Goal: Task Accomplishment & Management: Manage account settings

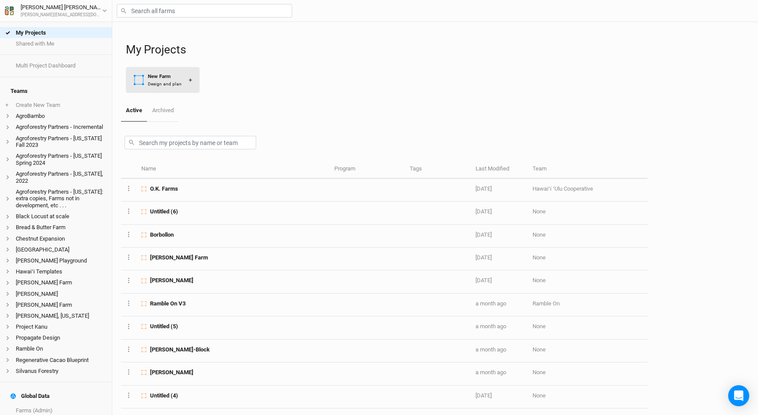
click at [159, 79] on div "New Farm" at bounding box center [165, 76] width 34 height 7
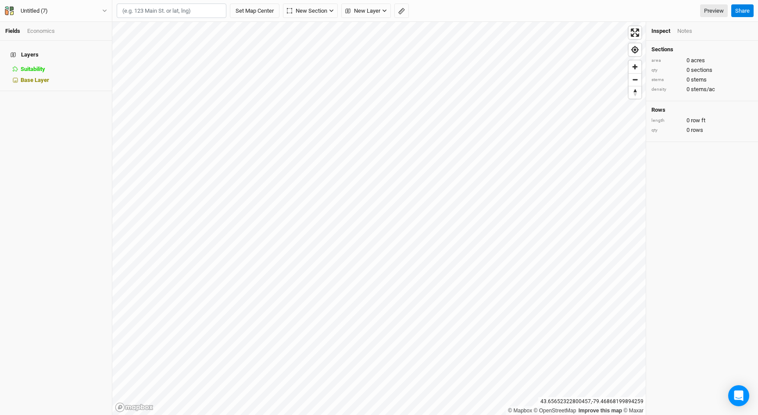
click at [161, 12] on input "text" at bounding box center [172, 11] width 110 height 15
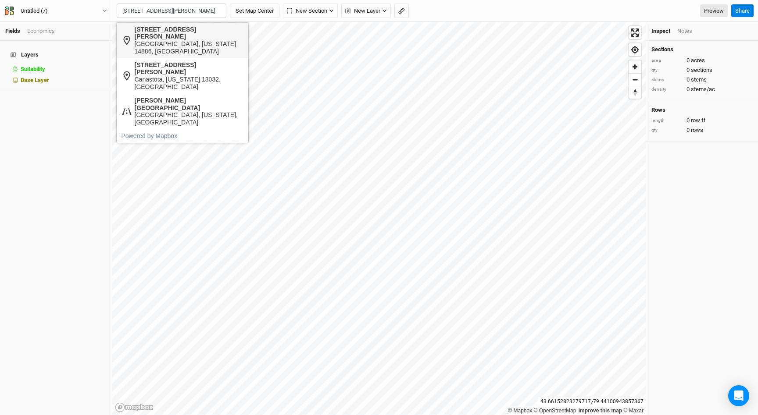
click at [171, 40] on div "[GEOGRAPHIC_DATA], [US_STATE] 14886, [GEOGRAPHIC_DATA]" at bounding box center [189, 47] width 109 height 15
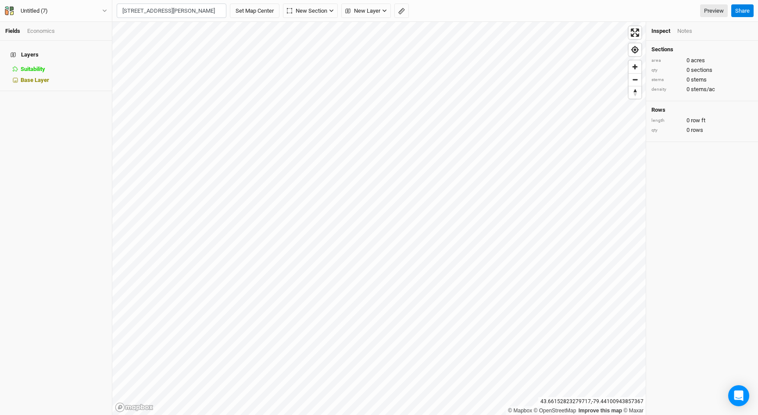
type input "[STREET_ADDRESS][PERSON_NAME][US_STATE]"
click at [326, 10] on span "New Section" at bounding box center [307, 11] width 40 height 9
click at [307, 32] on div "Grid" at bounding box center [309, 30] width 13 height 10
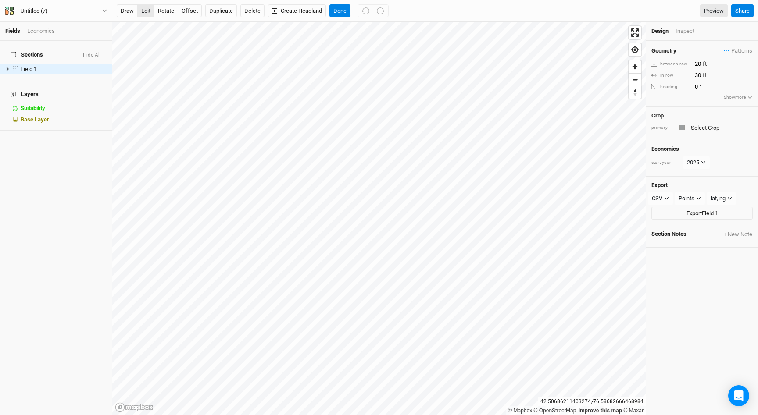
click at [148, 12] on button "edit" at bounding box center [145, 10] width 17 height 13
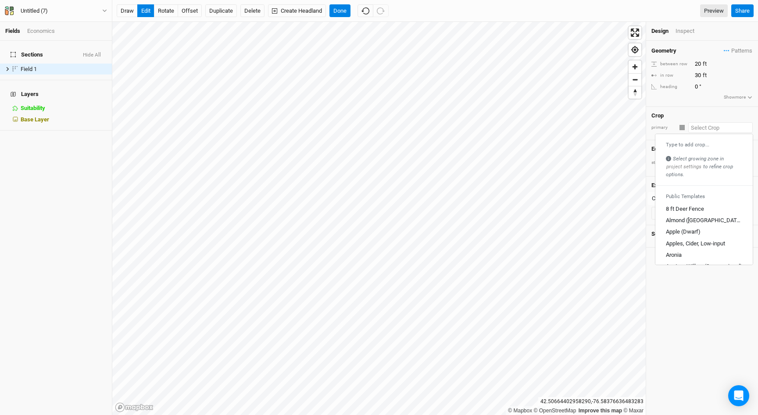
click at [702, 129] on input "text" at bounding box center [720, 127] width 64 height 11
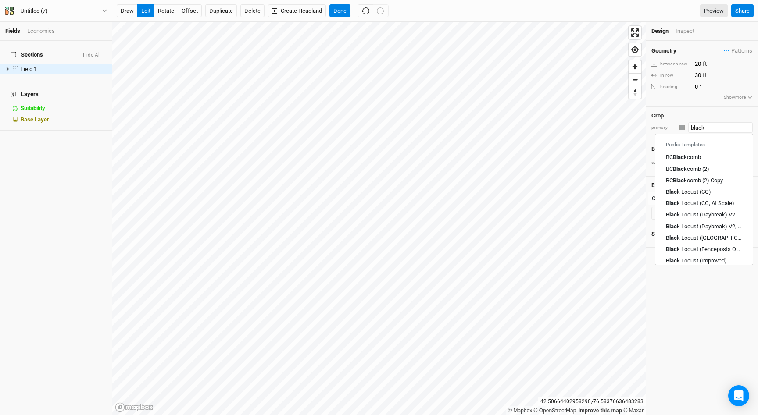
type input "black"
type input "black Locust (CG)"
type input "black l"
type input "black locust (CG)"
click at [710, 214] on div "Black Locust (Fenceposts Only)" at bounding box center [704, 215] width 76 height 8
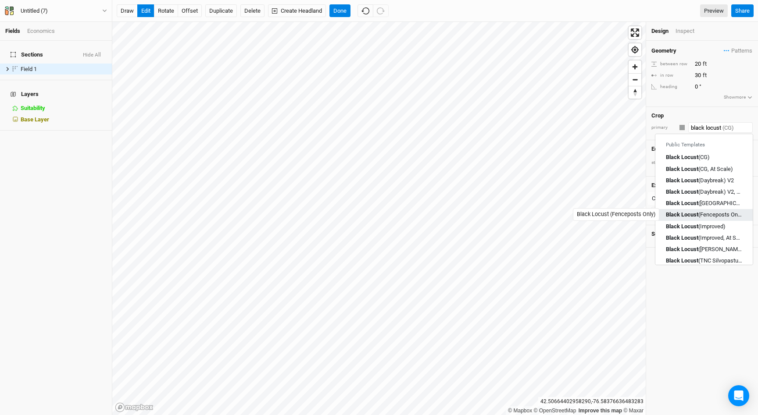
type input "Black Locust (Fenceposts Only)"
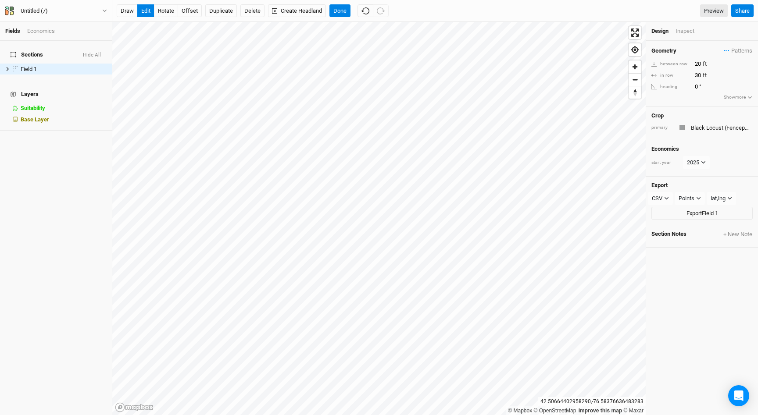
type input "6"
click at [680, 127] on div "button" at bounding box center [682, 127] width 5 height 5
click at [692, 183] on div "button" at bounding box center [691, 185] width 5 height 5
click at [688, 30] on div "Inspect" at bounding box center [691, 31] width 31 height 8
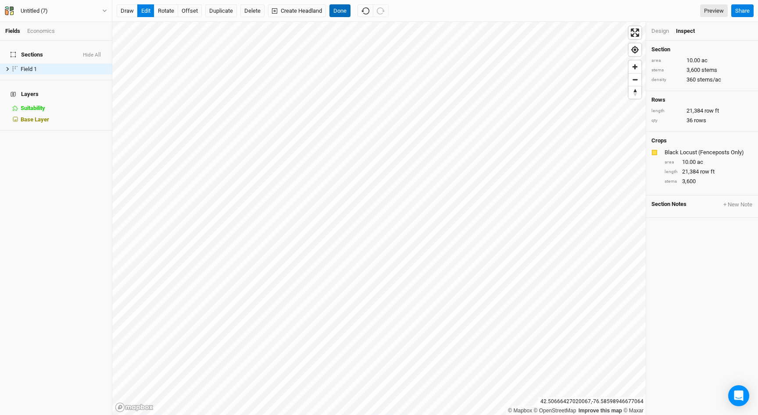
click at [342, 12] on button "Done" at bounding box center [340, 10] width 21 height 13
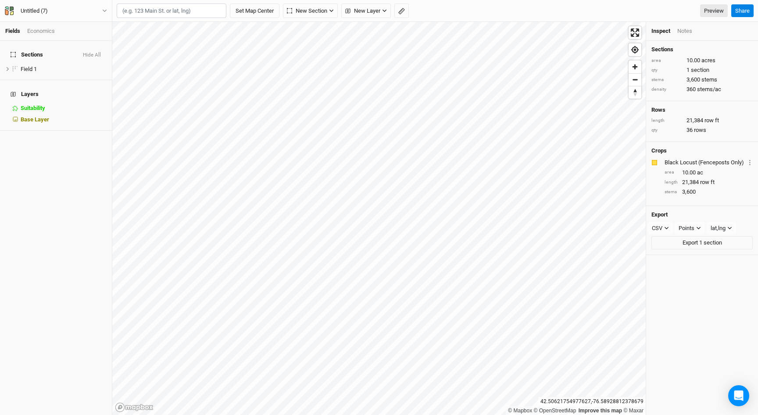
click at [50, 35] on div "Economics" at bounding box center [41, 31] width 28 height 8
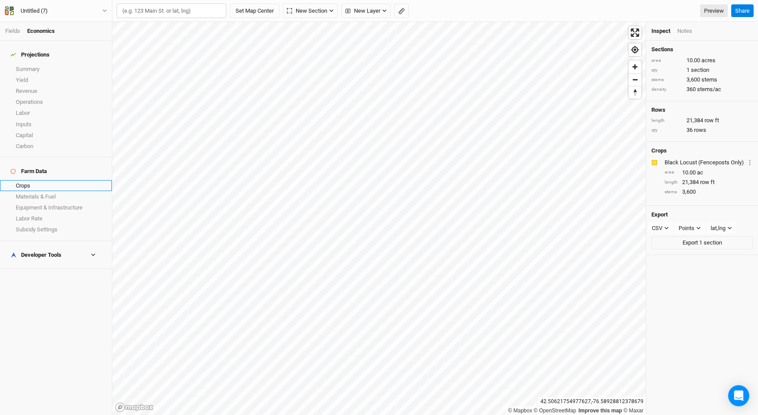
click at [45, 180] on link "Crops" at bounding box center [56, 185] width 112 height 11
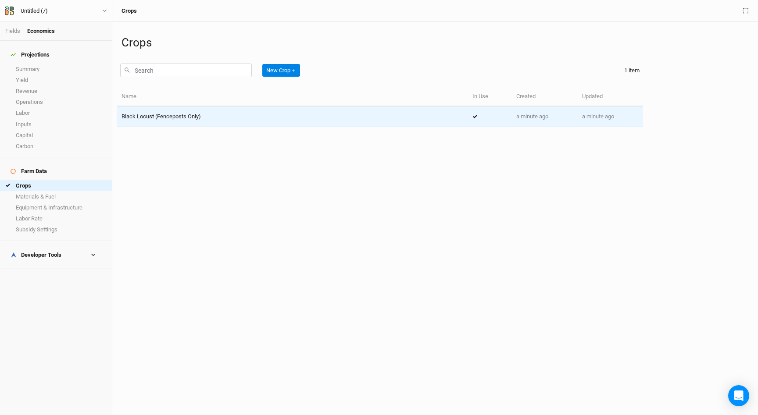
click at [171, 118] on span "Black Locust (Fenceposts Only)" at bounding box center [161, 116] width 79 height 7
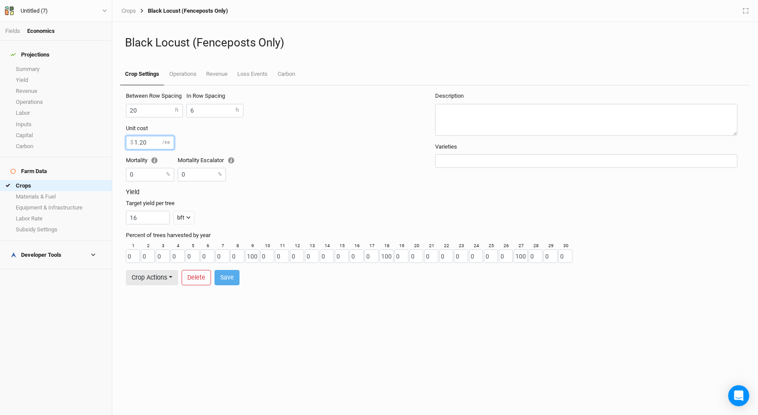
click at [156, 145] on input "1.20" at bounding box center [150, 143] width 48 height 14
click at [176, 70] on link "Operations" at bounding box center [182, 75] width 37 height 22
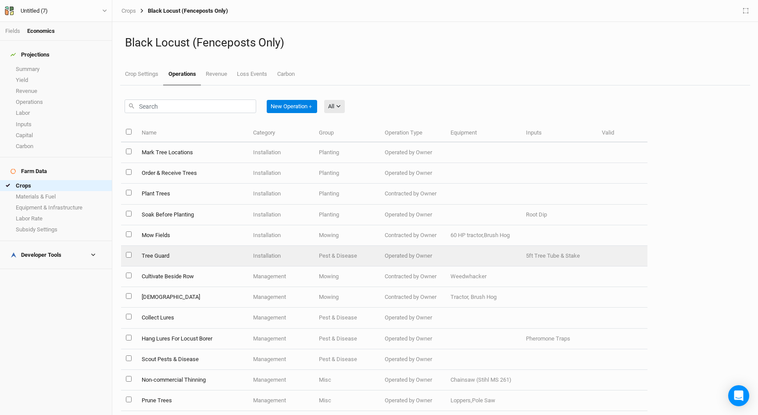
scroll to position [9, 0]
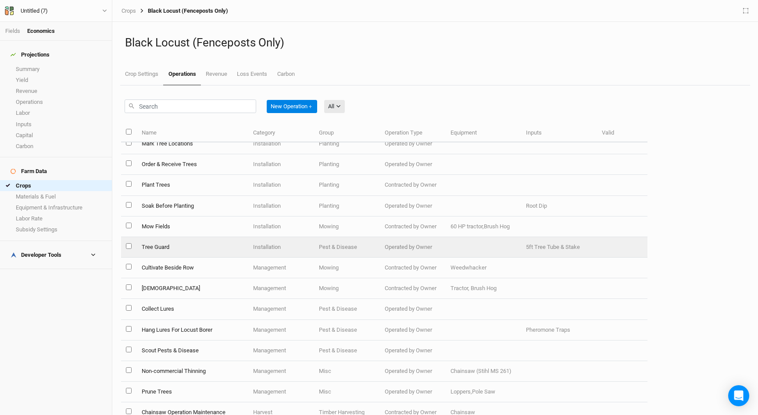
click at [387, 246] on td "Operated by Owner" at bounding box center [413, 247] width 66 height 21
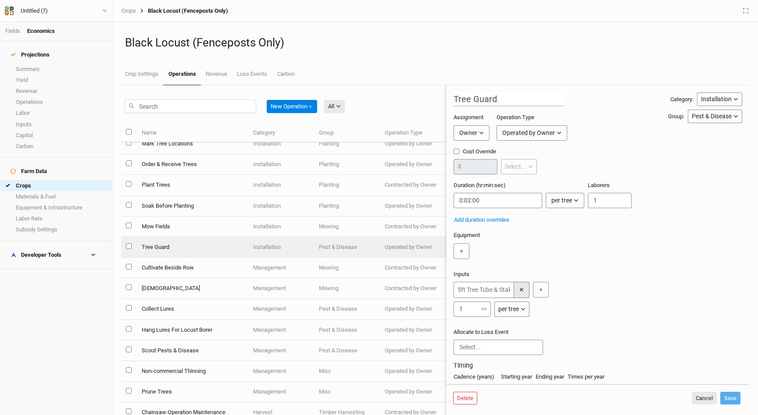
click at [516, 291] on button "✕" at bounding box center [522, 290] width 16 height 16
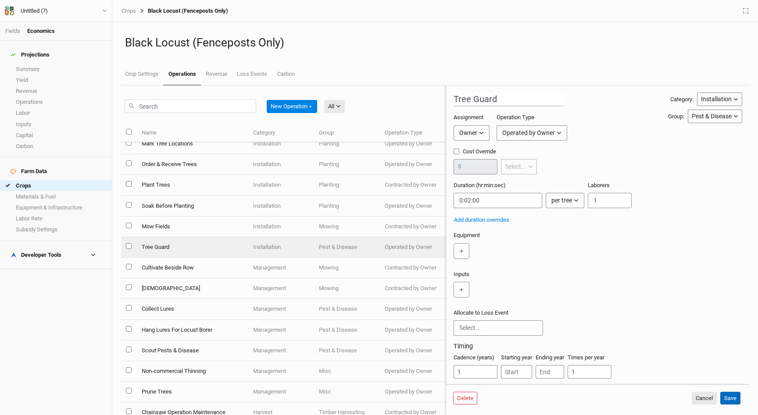
click at [731, 401] on button "Save" at bounding box center [730, 398] width 20 height 13
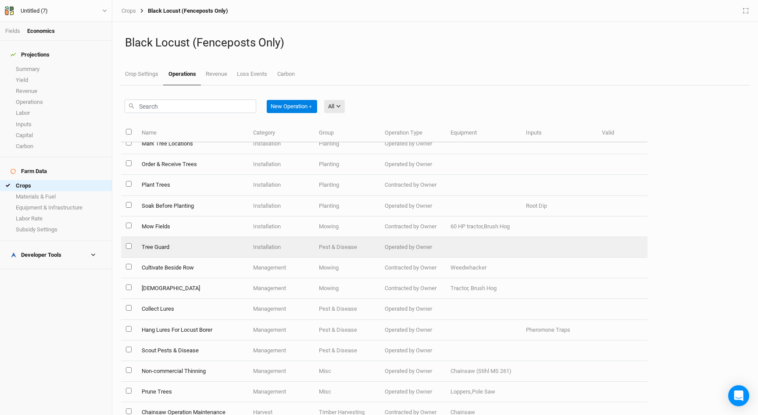
click at [261, 250] on td "Installation" at bounding box center [281, 247] width 66 height 21
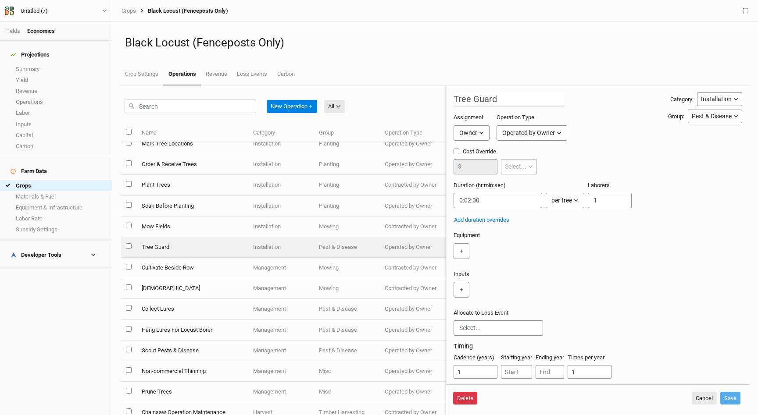
click at [462, 395] on button "Delete" at bounding box center [465, 398] width 24 height 13
click at [534, 401] on button "Delete" at bounding box center [532, 398] width 24 height 13
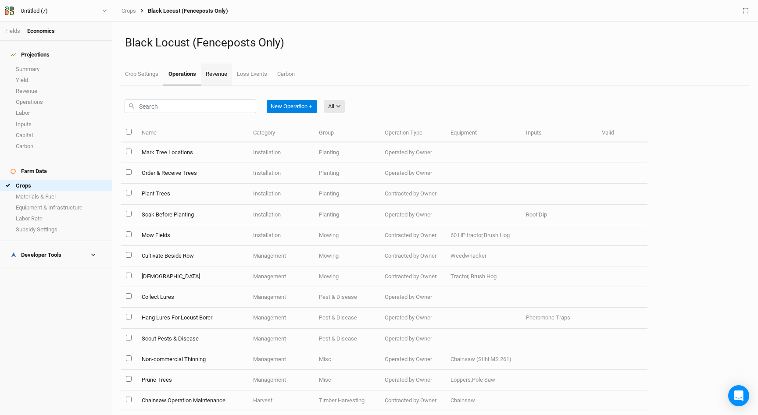
click at [218, 79] on link "Revenue" at bounding box center [216, 75] width 31 height 22
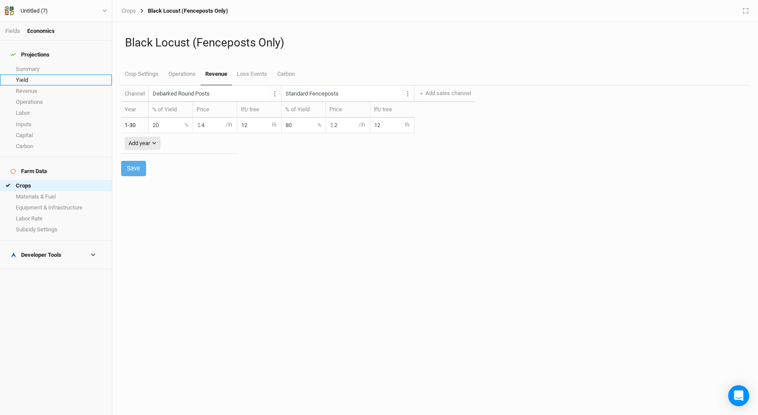
click at [58, 76] on link "Yield" at bounding box center [56, 80] width 112 height 11
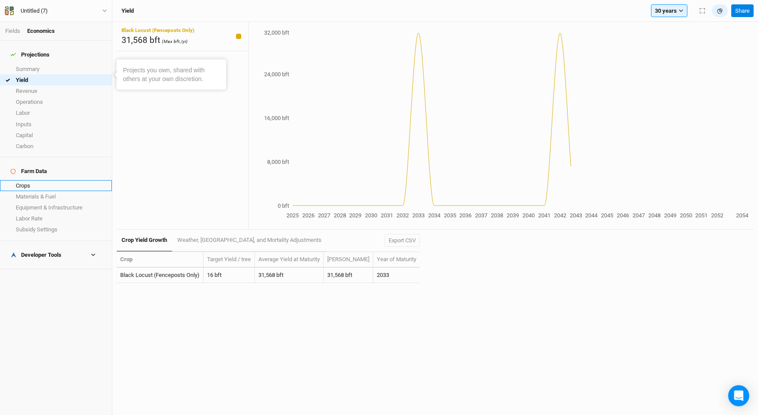
click at [47, 180] on link "Crops" at bounding box center [56, 185] width 112 height 11
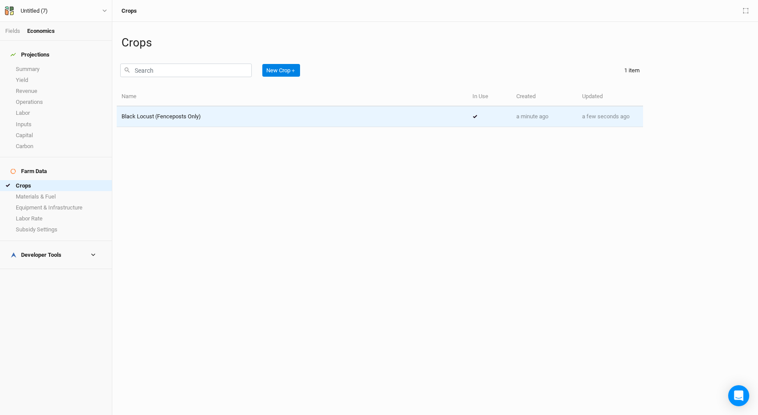
click at [196, 118] on span "Black Locust (Fenceposts Only)" at bounding box center [161, 116] width 79 height 7
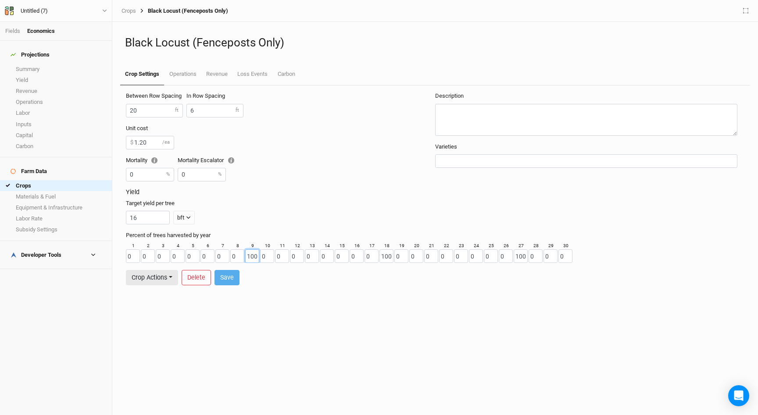
click at [251, 261] on input "100" at bounding box center [252, 257] width 14 height 14
click at [251, 255] on input "100" at bounding box center [252, 257] width 14 height 14
type input "100"
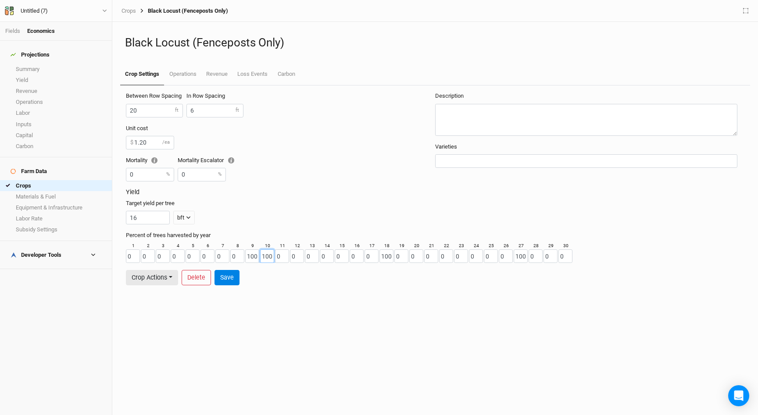
type input "100"
click at [249, 257] on input "100" at bounding box center [252, 257] width 14 height 14
click at [389, 255] on input "100" at bounding box center [387, 257] width 14 height 14
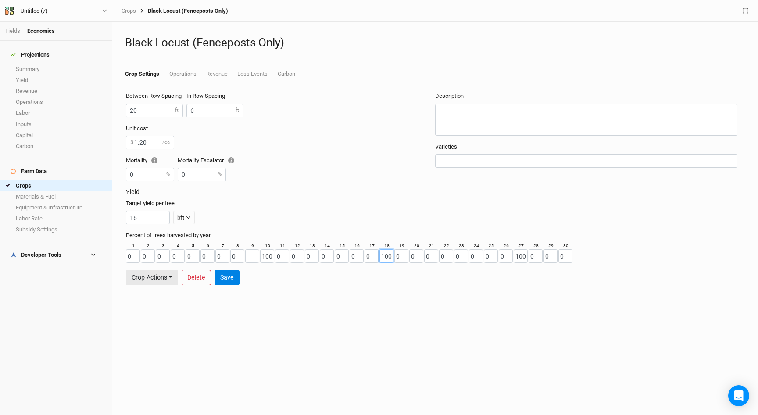
click at [389, 255] on input "100" at bounding box center [387, 257] width 14 height 14
type input "100"
click at [522, 258] on input "100" at bounding box center [521, 257] width 14 height 14
click at [562, 258] on input "0" at bounding box center [566, 257] width 14 height 14
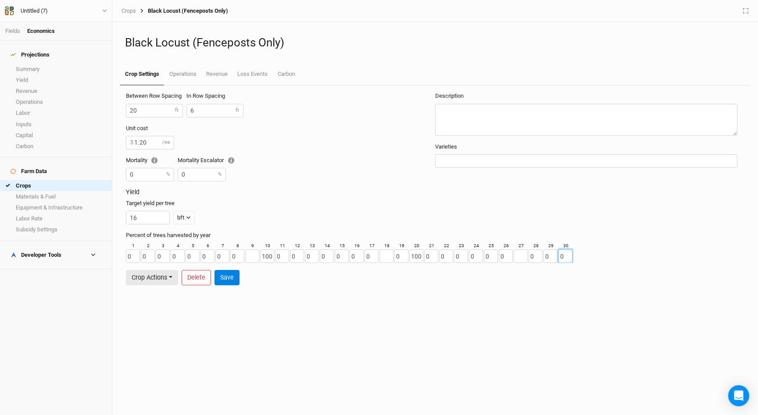
click at [562, 258] on input "0" at bounding box center [566, 257] width 14 height 14
type input "100"
click at [226, 278] on button "Save" at bounding box center [227, 277] width 25 height 15
type input "0"
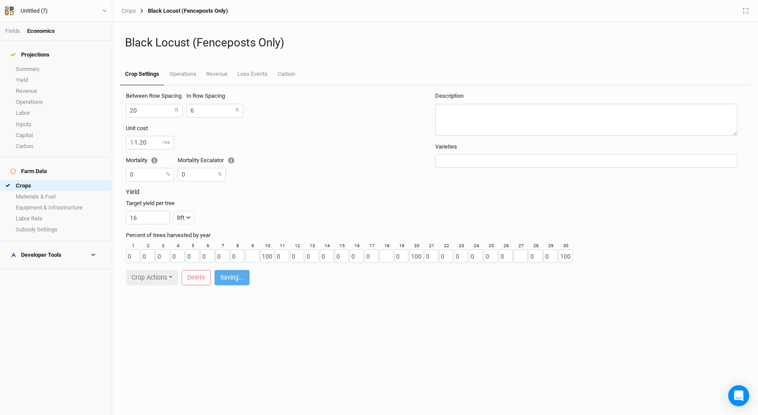
type input "0"
click at [259, 75] on link "Loss Events" at bounding box center [253, 75] width 40 height 22
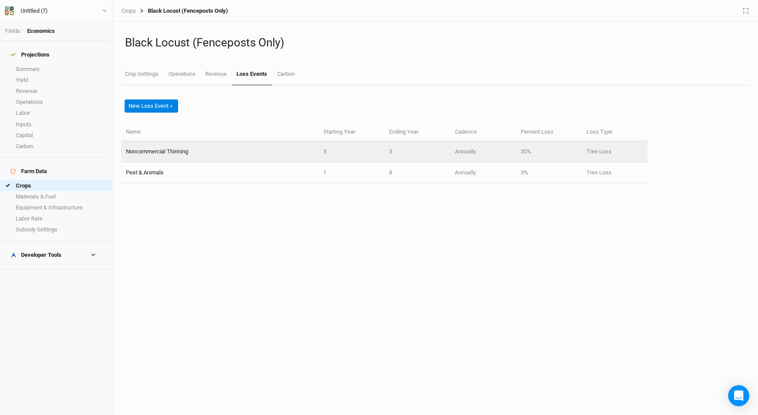
click at [279, 151] on td "Noncommercial Thinning" at bounding box center [219, 152] width 197 height 21
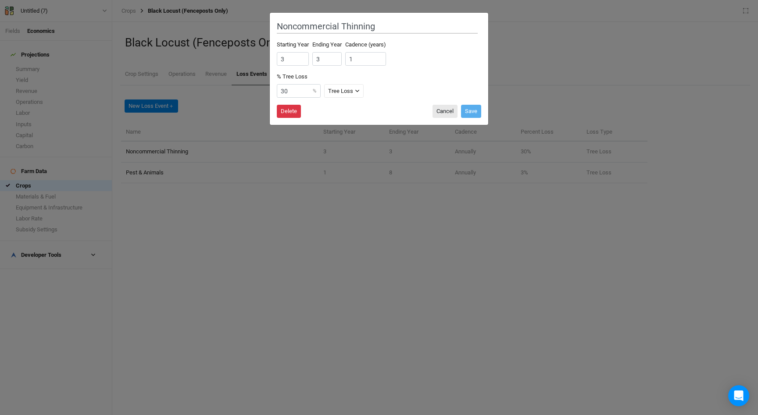
click at [294, 111] on button "Delete" at bounding box center [289, 111] width 24 height 13
click at [364, 113] on button "Delete" at bounding box center [356, 111] width 24 height 13
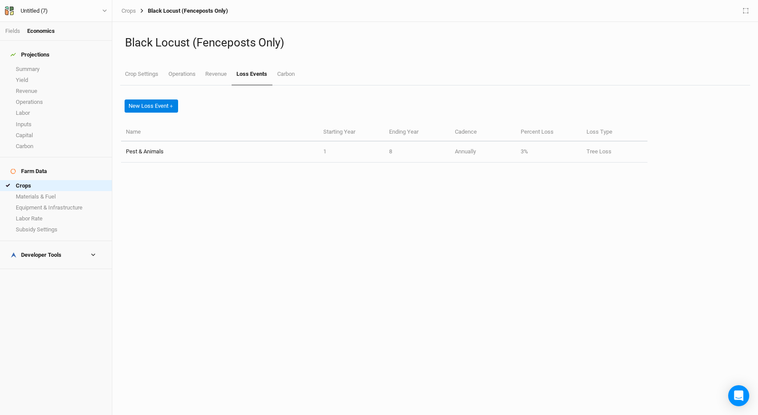
click at [48, 53] on h4 "Projections" at bounding box center [55, 55] width 101 height 18
click at [44, 67] on link "Summary" at bounding box center [56, 69] width 112 height 11
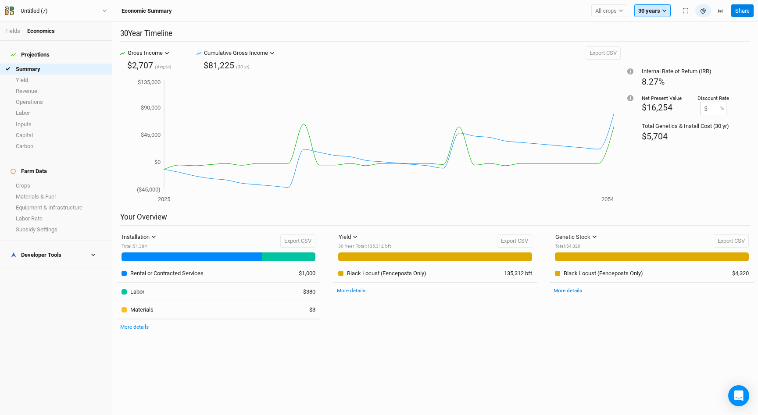
click at [660, 13] on button "30 years" at bounding box center [652, 10] width 36 height 13
click at [655, 54] on span "10 years" at bounding box center [655, 52] width 21 height 7
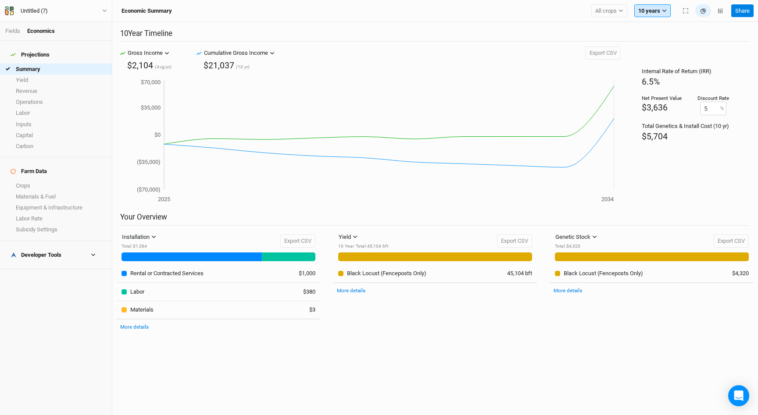
click at [649, 14] on button "10 years" at bounding box center [652, 10] width 36 height 13
click at [655, 72] on span "20 years" at bounding box center [655, 75] width 21 height 7
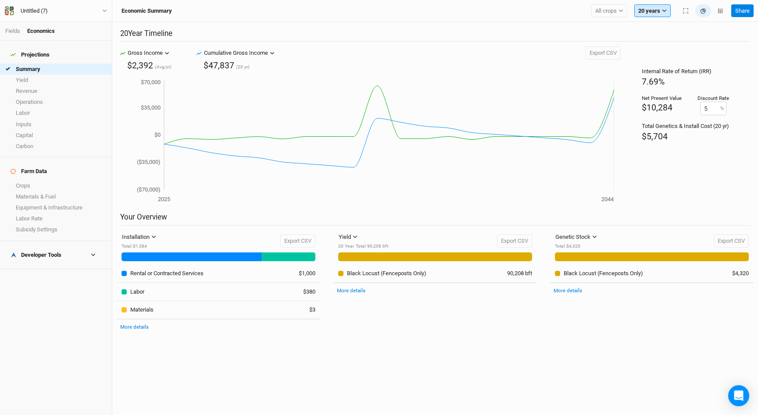
click at [657, 11] on button "20 years" at bounding box center [652, 10] width 36 height 13
click at [660, 84] on span "30 years" at bounding box center [655, 87] width 21 height 7
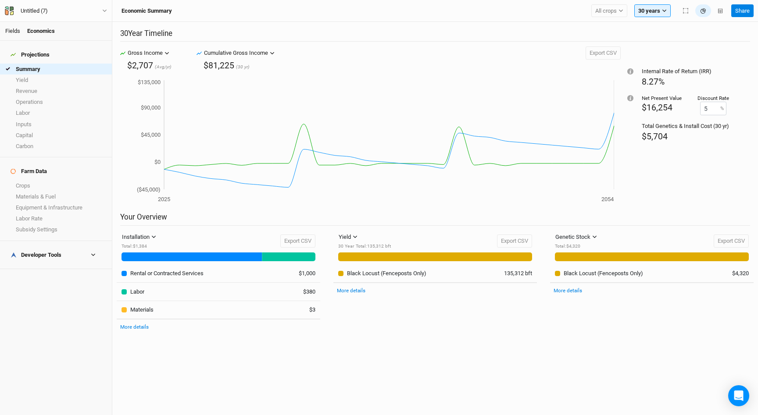
click at [15, 30] on link "Fields" at bounding box center [12, 31] width 15 height 7
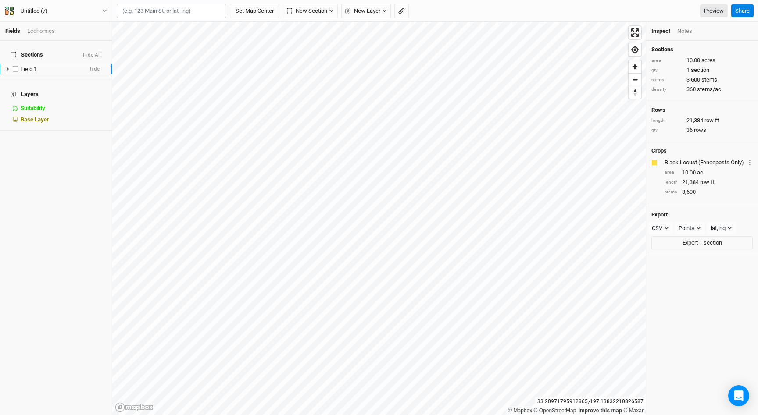
click at [51, 64] on li "Field 1 hide" at bounding box center [56, 69] width 112 height 11
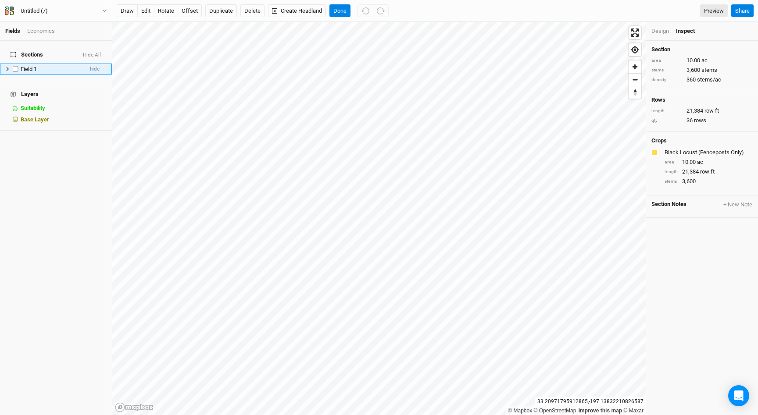
click at [52, 66] on div "Field 1" at bounding box center [52, 69] width 62 height 7
click at [346, 7] on button "Done" at bounding box center [340, 10] width 21 height 13
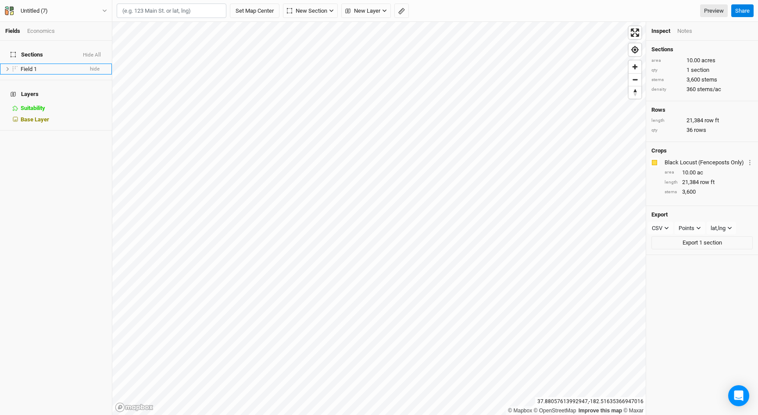
click at [155, 14] on input "text" at bounding box center [172, 11] width 110 height 15
click at [172, 41] on div "[GEOGRAPHIC_DATA], [US_STATE] 14886, [GEOGRAPHIC_DATA]" at bounding box center [189, 47] width 109 height 15
type input "[STREET_ADDRESS][PERSON_NAME][US_STATE]"
click at [260, 10] on button "Set Map Center" at bounding box center [255, 11] width 50 height 15
click at [41, 66] on div "Field 1" at bounding box center [52, 69] width 62 height 7
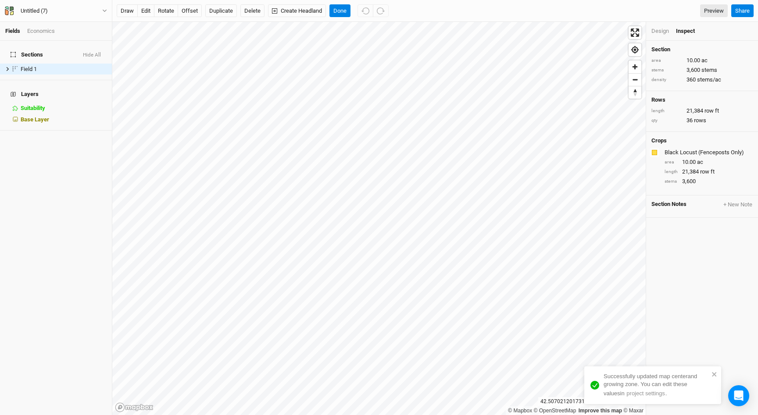
click at [48, 32] on div "Economics" at bounding box center [41, 31] width 28 height 8
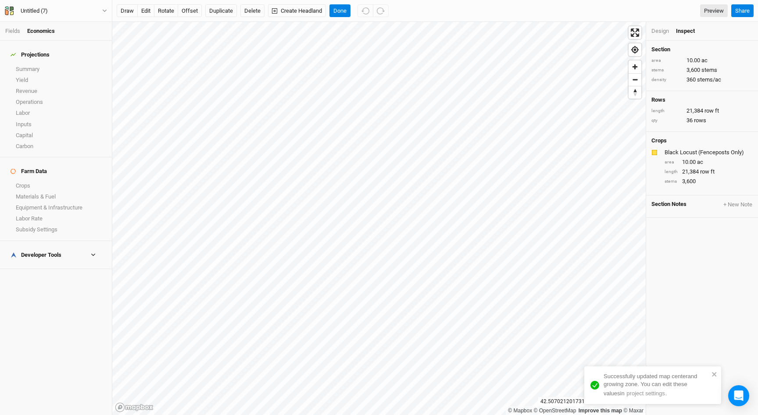
click at [109, 8] on div "Untitled (7) Back Project Settings User settings Imperial Metric Keyboard Short…" at bounding box center [56, 11] width 112 height 22
click at [105, 9] on icon "button" at bounding box center [104, 10] width 5 height 5
click at [84, 35] on button "Project Settings" at bounding box center [72, 35] width 69 height 11
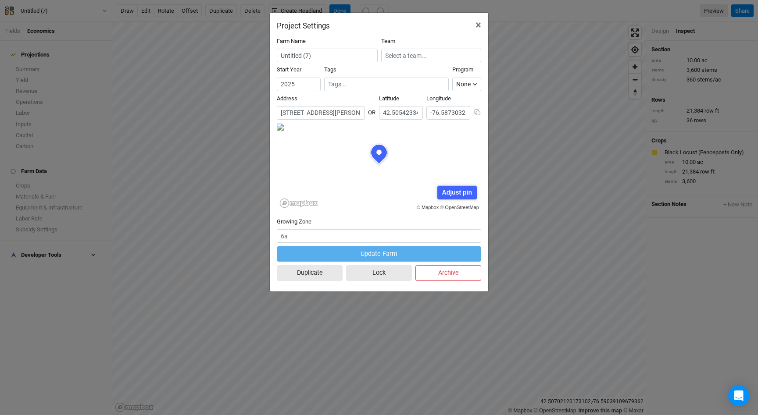
scroll to position [44, 102]
click at [290, 51] on input "Untitled (7)" at bounding box center [327, 56] width 101 height 14
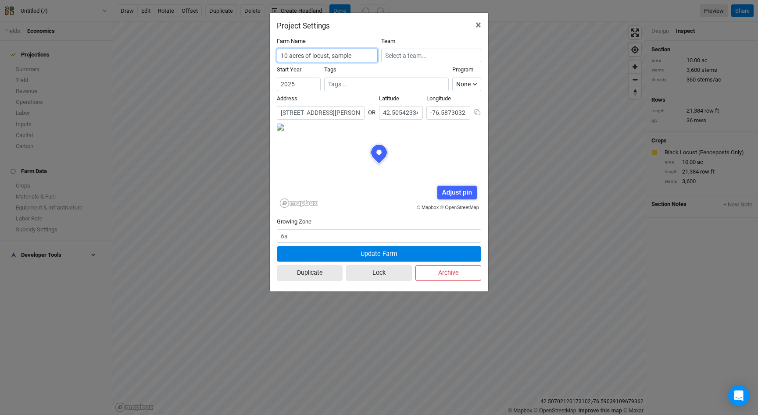
type input "10 acres of locust, sample"
click at [474, 109] on button at bounding box center [477, 112] width 7 height 7
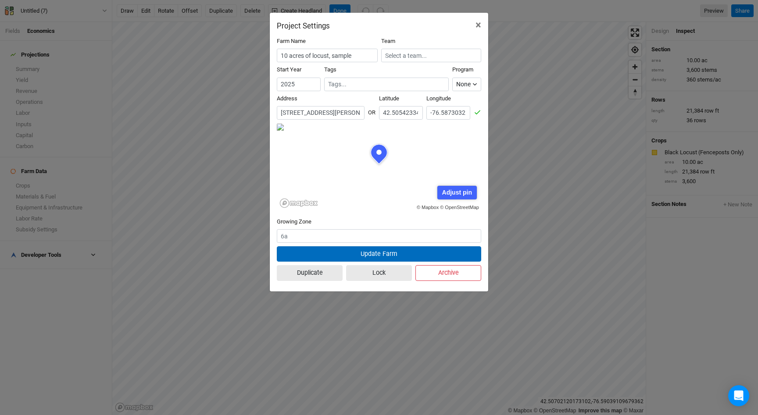
click at [385, 251] on button "Update Farm" at bounding box center [379, 254] width 204 height 15
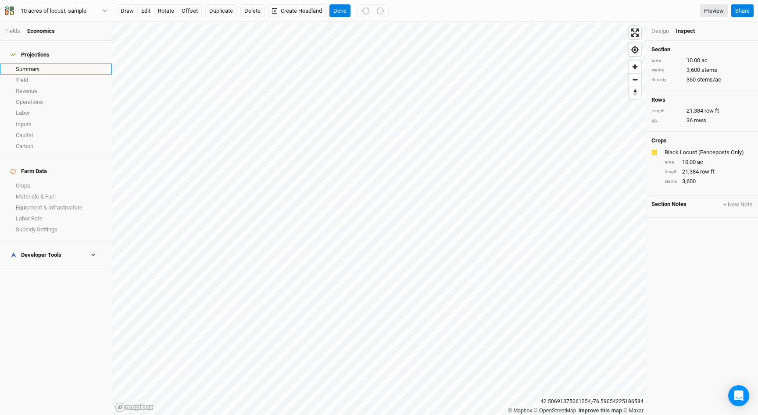
click at [38, 64] on link "Summary" at bounding box center [56, 69] width 112 height 11
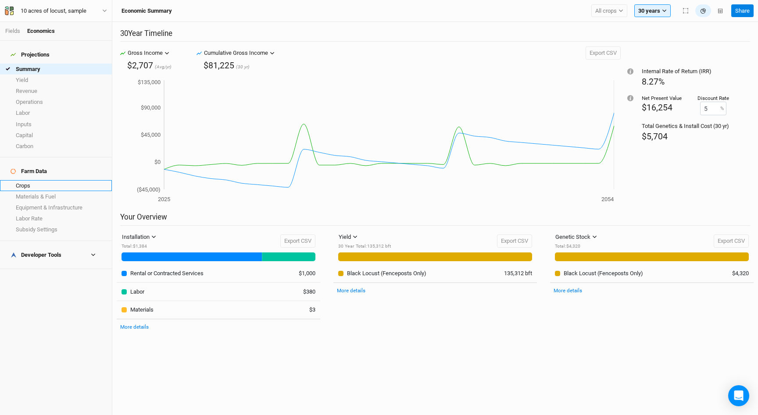
click at [46, 180] on link "Crops" at bounding box center [56, 185] width 112 height 11
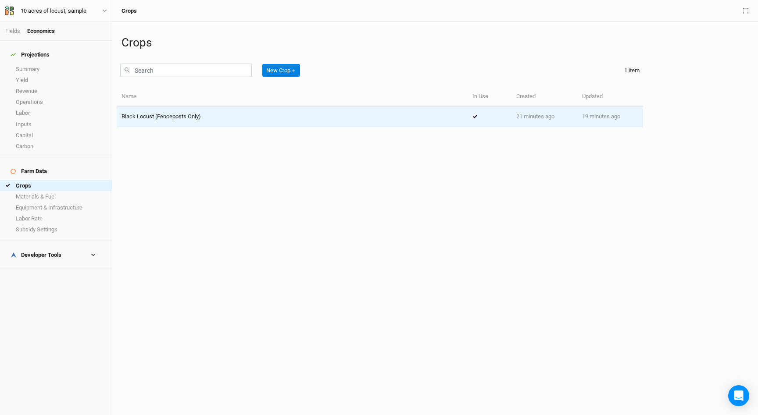
click at [190, 115] on span "Black Locust (Fenceposts Only)" at bounding box center [161, 116] width 79 height 7
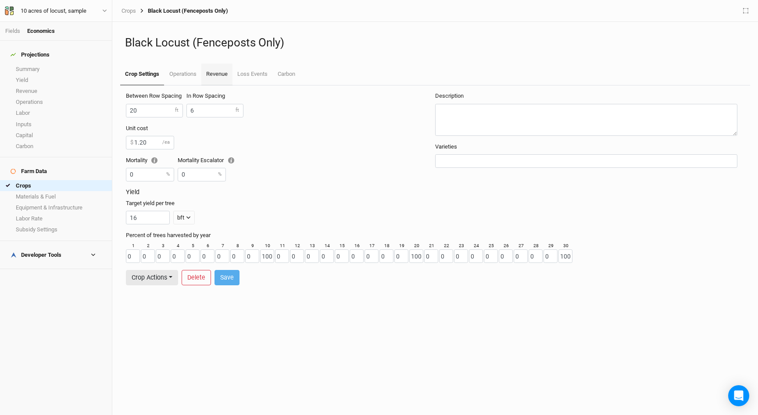
click at [216, 78] on link "Revenue" at bounding box center [216, 75] width 31 height 22
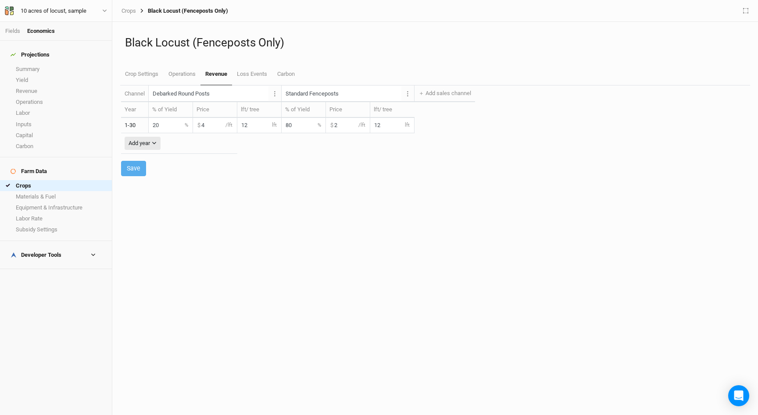
click at [174, 127] on input "20" at bounding box center [171, 125] width 44 height 14
type input "2"
type input "10"
click at [294, 129] on input "80" at bounding box center [304, 125] width 44 height 14
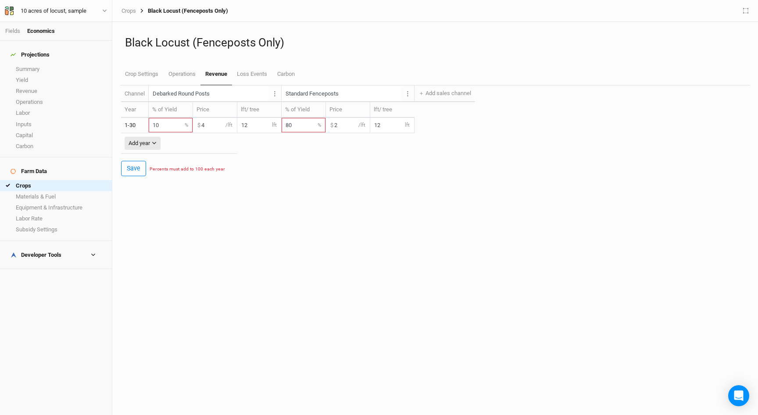
click at [294, 129] on input "80" at bounding box center [304, 125] width 44 height 14
type input "100"
click at [165, 126] on input "10" at bounding box center [171, 125] width 44 height 14
type input "1"
type input "0"
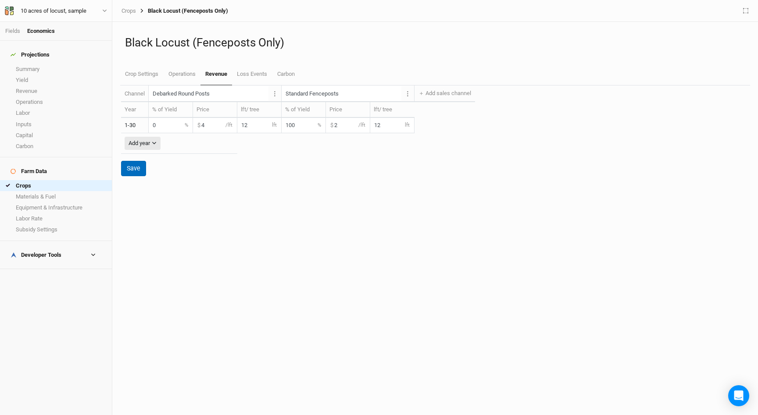
click at [131, 169] on button "Save" at bounding box center [133, 168] width 25 height 15
click at [251, 125] on input "12" at bounding box center [259, 125] width 44 height 14
click at [61, 66] on link "Summary" at bounding box center [56, 69] width 112 height 11
click at [250, 127] on input "12" at bounding box center [259, 125] width 44 height 14
click at [168, 127] on input "0" at bounding box center [171, 125] width 44 height 14
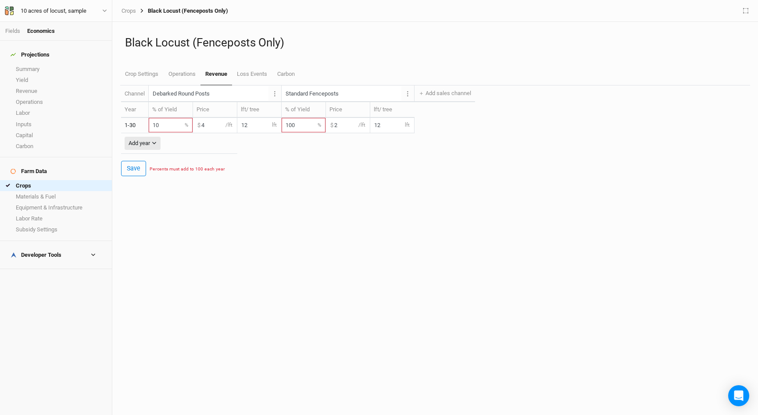
type input "10"
click at [302, 126] on input "100" at bounding box center [304, 125] width 44 height 14
type input "90"
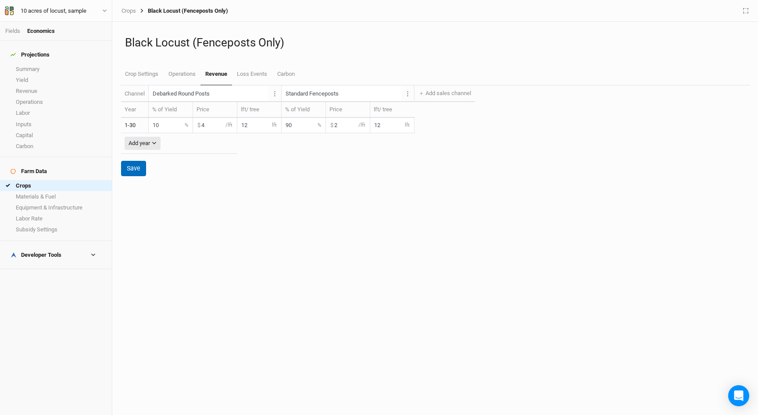
click at [139, 165] on button "Save" at bounding box center [133, 168] width 25 height 15
click at [36, 64] on link "Summary" at bounding box center [56, 69] width 112 height 11
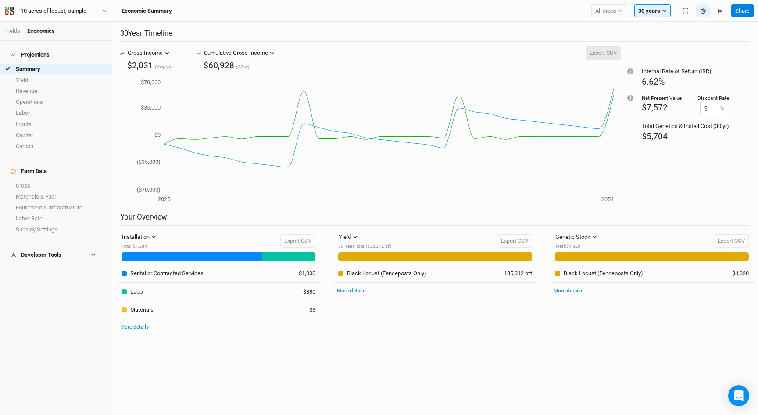
click at [601, 54] on button "Export CSV" at bounding box center [603, 53] width 35 height 13
click at [40, 180] on link "Crops" at bounding box center [56, 185] width 112 height 11
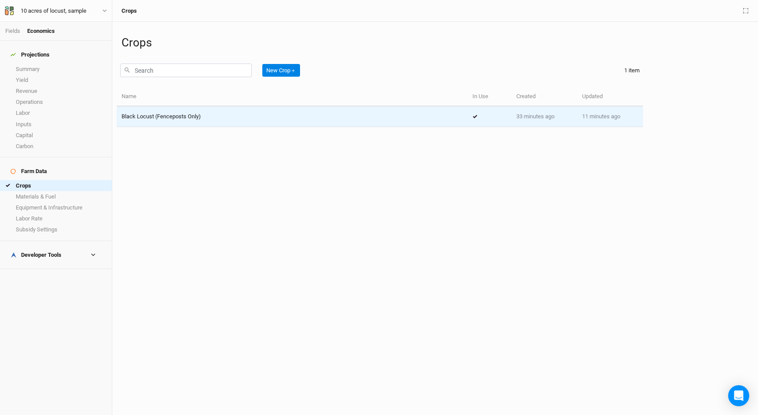
click at [173, 120] on span "Black Locust (Fenceposts Only)" at bounding box center [161, 116] width 79 height 7
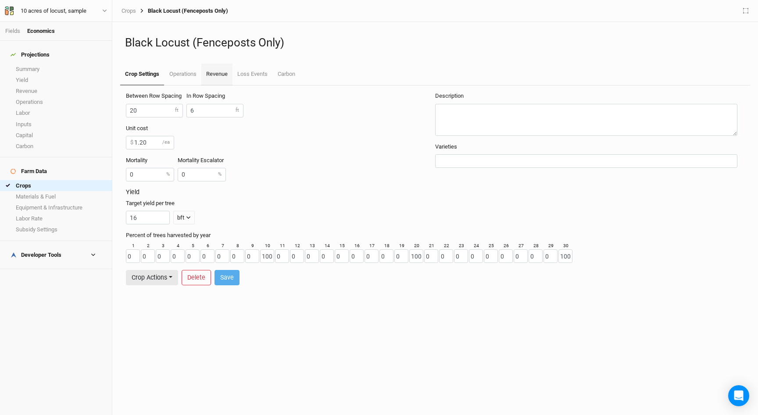
click at [225, 74] on link "Revenue" at bounding box center [216, 75] width 31 height 22
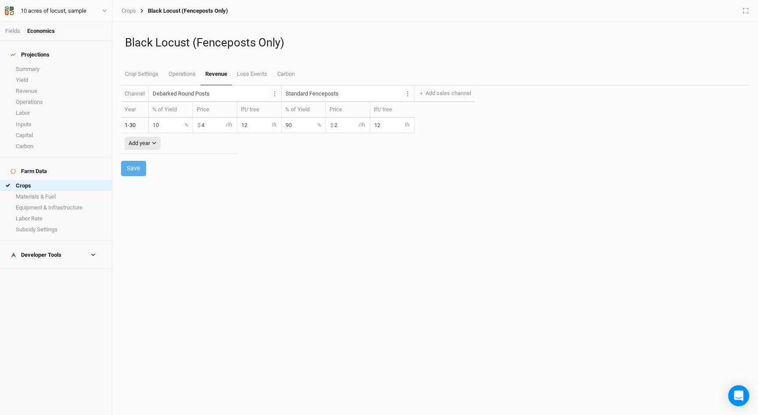
click at [253, 123] on input "12" at bounding box center [259, 125] width 44 height 14
type input "16"
click at [387, 127] on input "12" at bounding box center [392, 125] width 44 height 14
type input "16"
click at [169, 127] on input "10" at bounding box center [171, 125] width 44 height 14
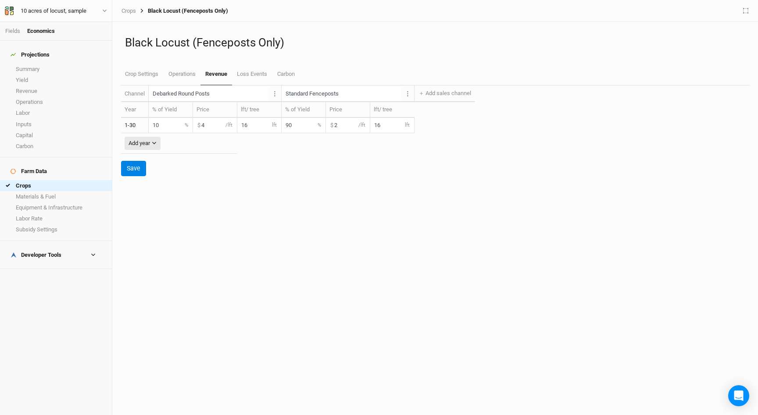
click at [169, 127] on input "10" at bounding box center [171, 125] width 44 height 14
click at [185, 97] on input "Debarked Round Posts" at bounding box center [209, 93] width 120 height 14
click at [136, 165] on button "Save" at bounding box center [133, 168] width 25 height 15
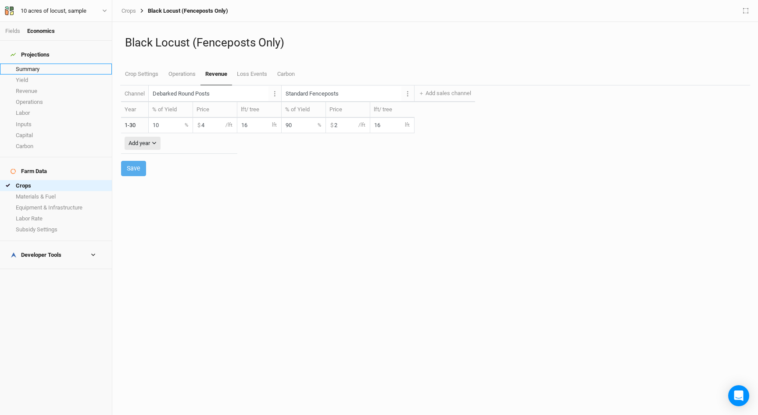
click at [49, 64] on link "Summary" at bounding box center [56, 69] width 112 height 11
